Goal: Transaction & Acquisition: Purchase product/service

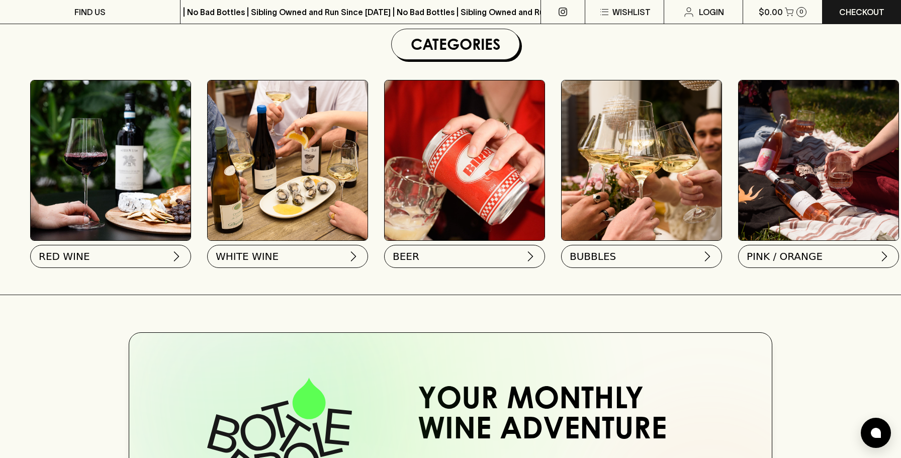
scroll to position [301, 0]
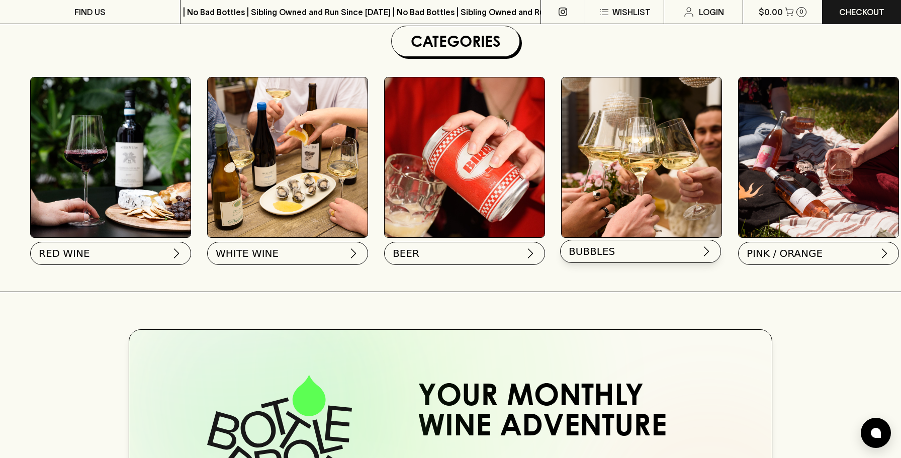
click at [627, 251] on button "BUBBLES" at bounding box center [640, 251] width 161 height 23
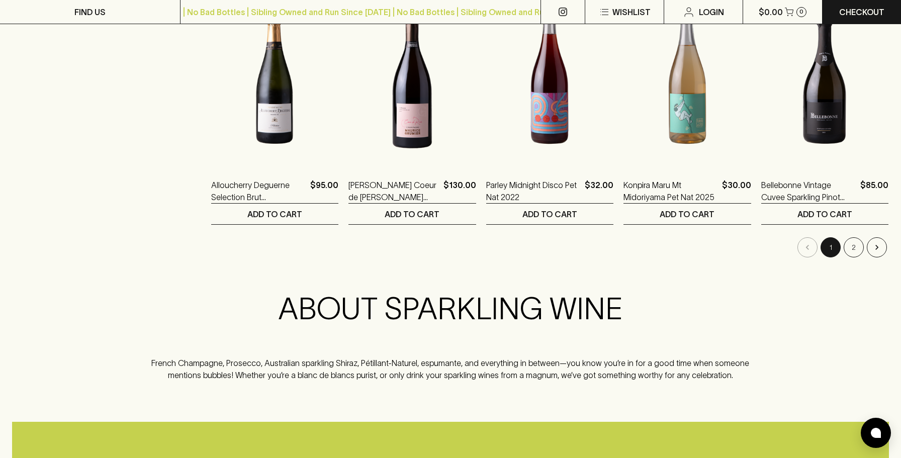
scroll to position [969, 0]
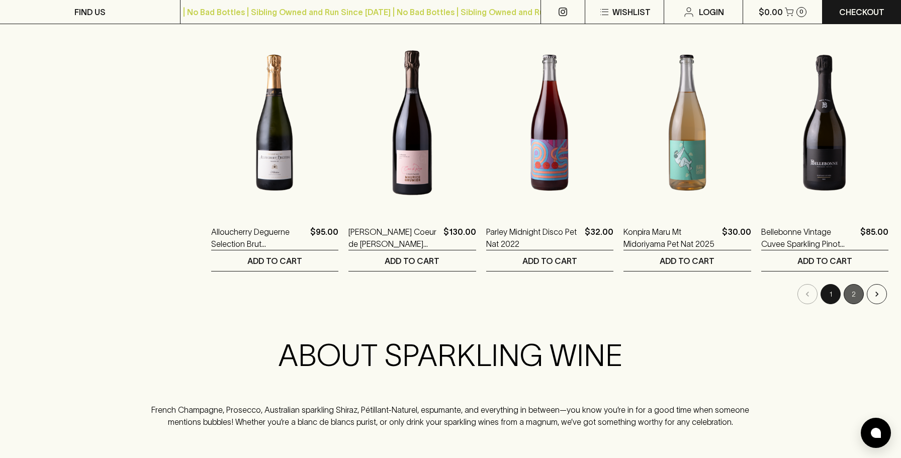
click at [855, 297] on button "2" at bounding box center [854, 294] width 20 height 20
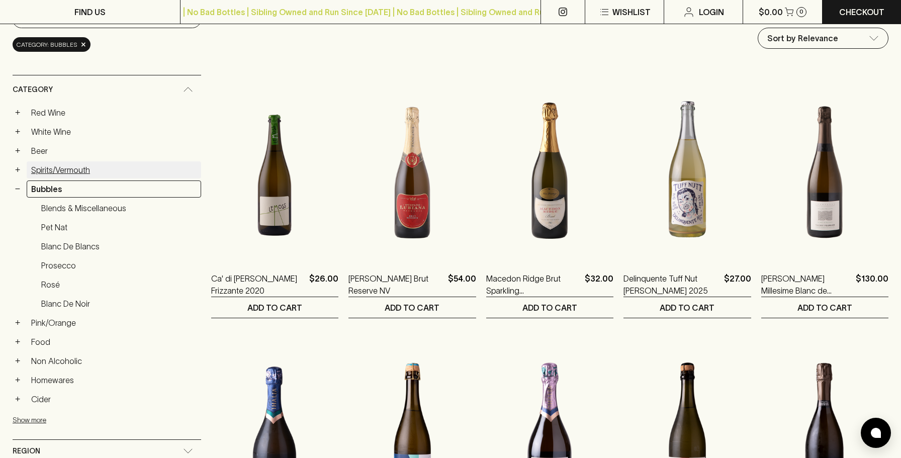
scroll to position [122, 0]
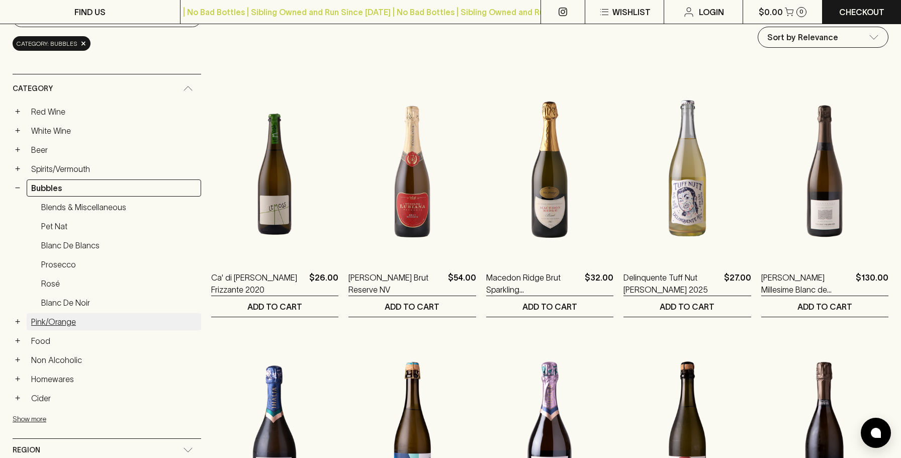
click at [61, 319] on link "Pink/Orange" at bounding box center [114, 321] width 175 height 17
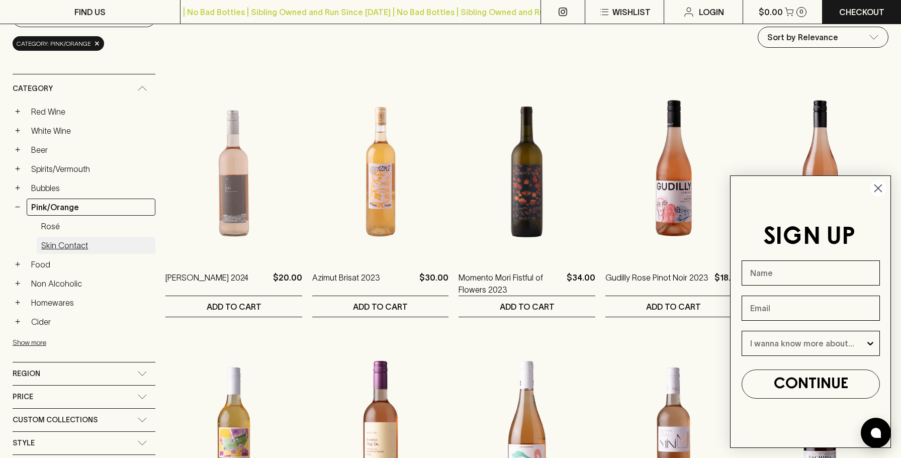
click at [79, 246] on link "Skin Contact" at bounding box center [96, 245] width 119 height 17
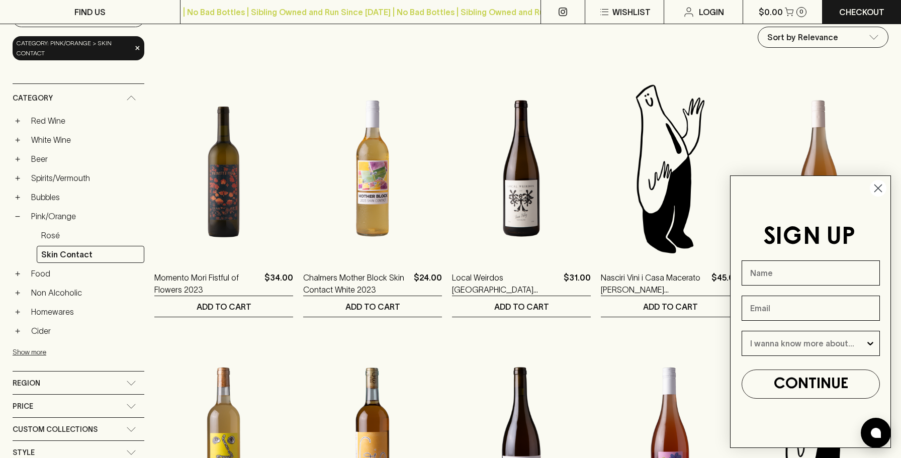
click at [880, 186] on icon "Close dialog" at bounding box center [878, 188] width 7 height 7
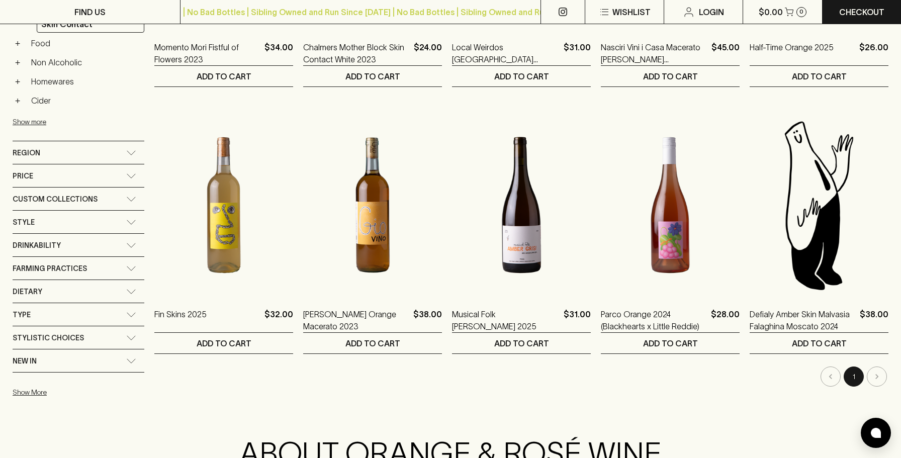
scroll to position [354, 0]
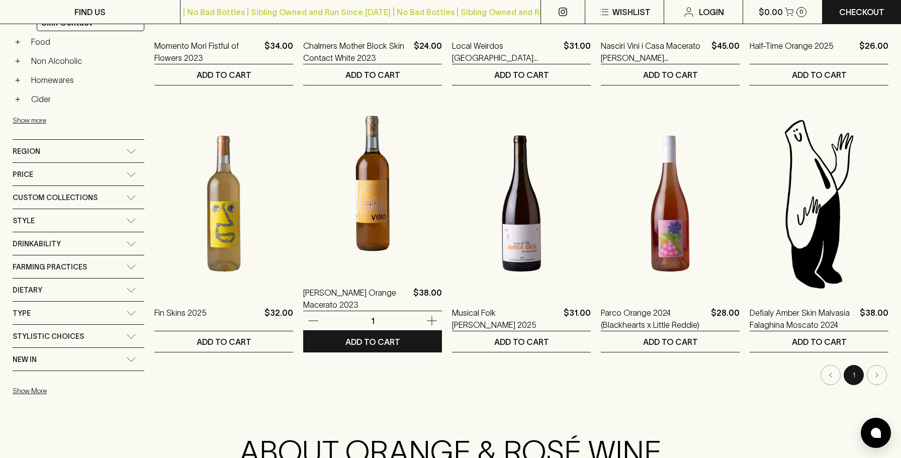
click at [375, 223] on img at bounding box center [372, 184] width 139 height 176
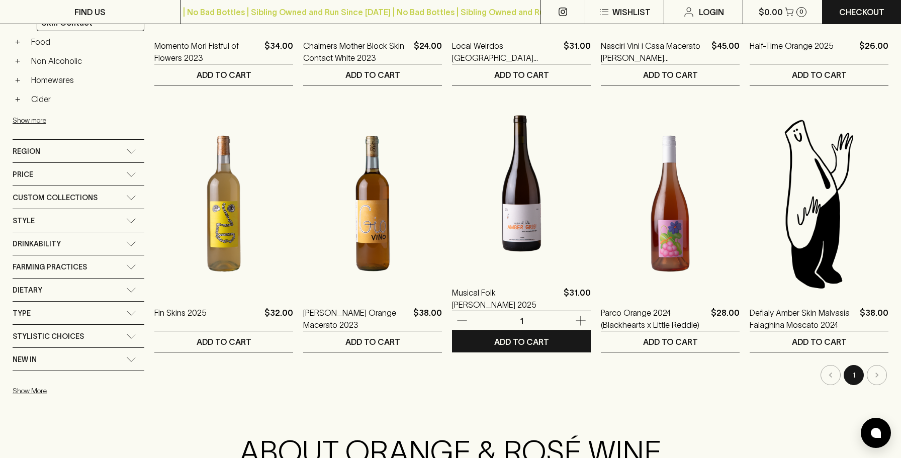
click at [506, 221] on img at bounding box center [521, 184] width 139 height 176
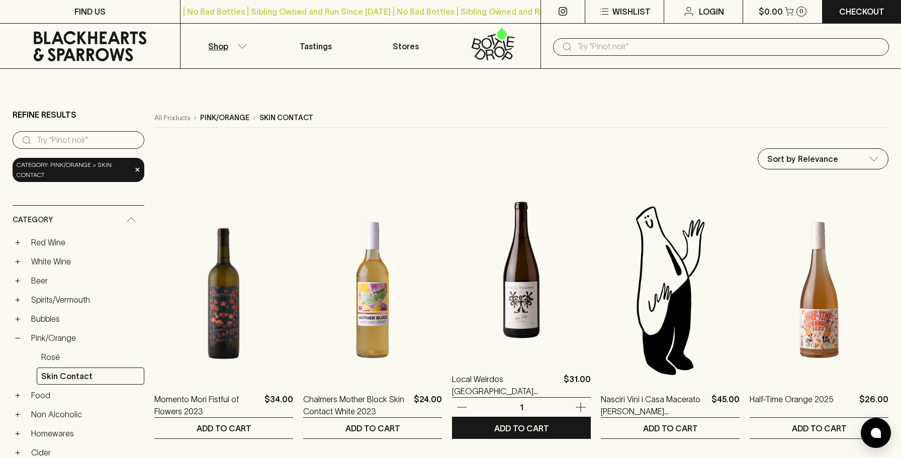
scroll to position [0, 0]
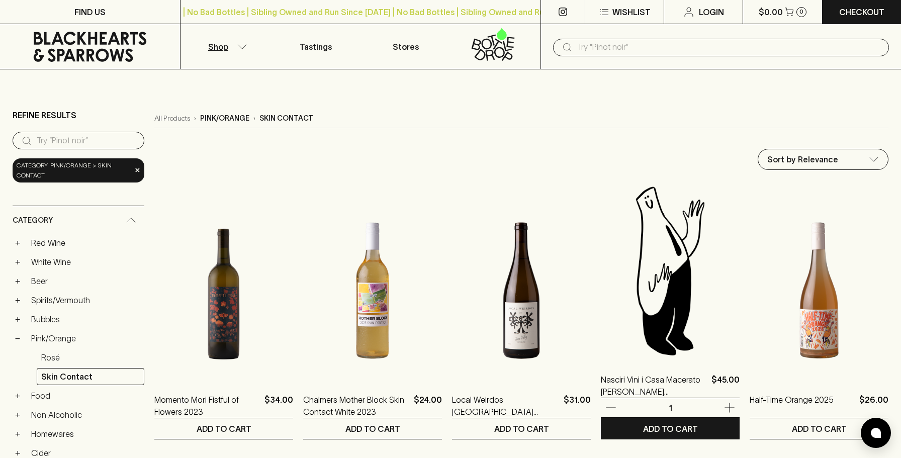
click at [700, 283] on img at bounding box center [670, 271] width 139 height 176
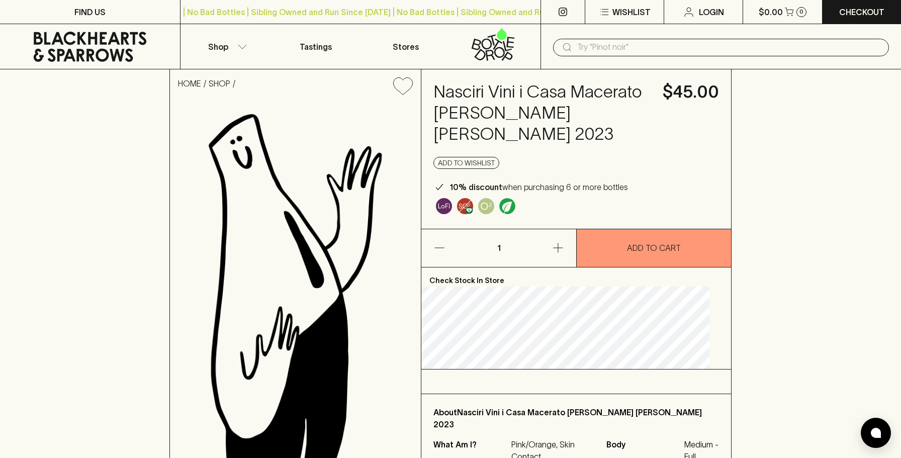
scroll to position [1, 0]
click at [658, 105] on div "Nasciri Vini i Casa Macerato [PERSON_NAME] [PERSON_NAME] 2023 $45.00 Add to wis…" at bounding box center [577, 148] width 310 height 159
